Goal: Information Seeking & Learning: Learn about a topic

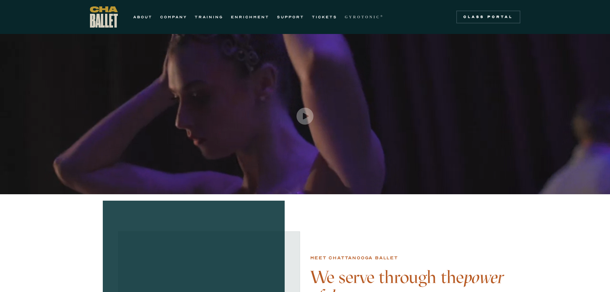
click at [356, 15] on strong "GYROTONIC" at bounding box center [363, 17] width 36 height 4
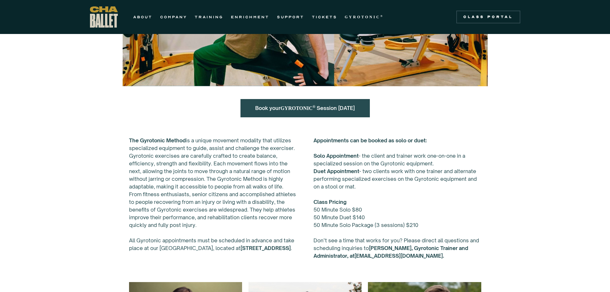
scroll to position [192, 0]
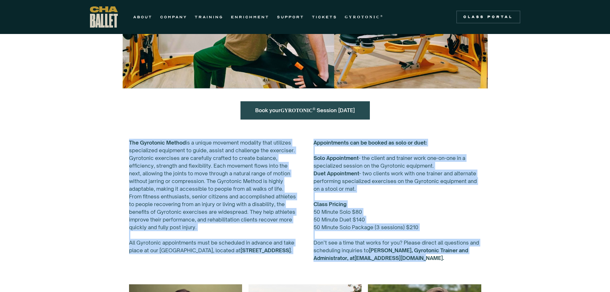
drag, startPoint x: 129, startPoint y: 141, endPoint x: 470, endPoint y: 258, distance: 361.0
click at [470, 258] on div "The Gyrotonic Method is a unique movement modality that utilizes specialized eq…" at bounding box center [305, 204] width 365 height 145
copy div "Lor Ipsumdolo Sitame co a elitse doeiusmo temporin utla etdolore magnaaliqua en…"
click at [173, 18] on link "COMPANY" at bounding box center [173, 17] width 27 height 8
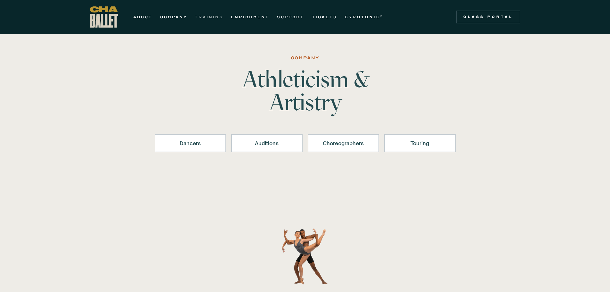
click at [207, 18] on link "TRAINING" at bounding box center [209, 17] width 29 height 8
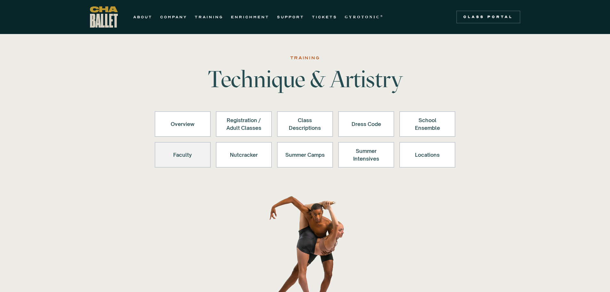
click at [178, 157] on div "Faculty" at bounding box center [182, 154] width 39 height 15
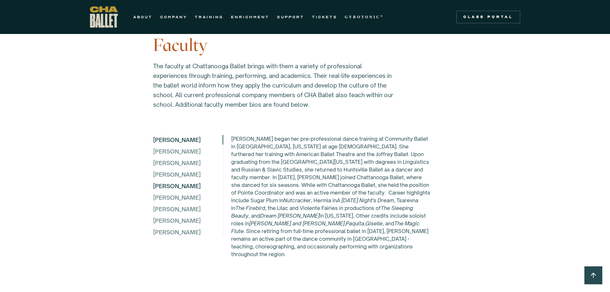
scroll to position [1669, 0]
click at [173, 217] on div "Megan Quiroz McSween" at bounding box center [187, 220] width 69 height 10
